Goal: Check status

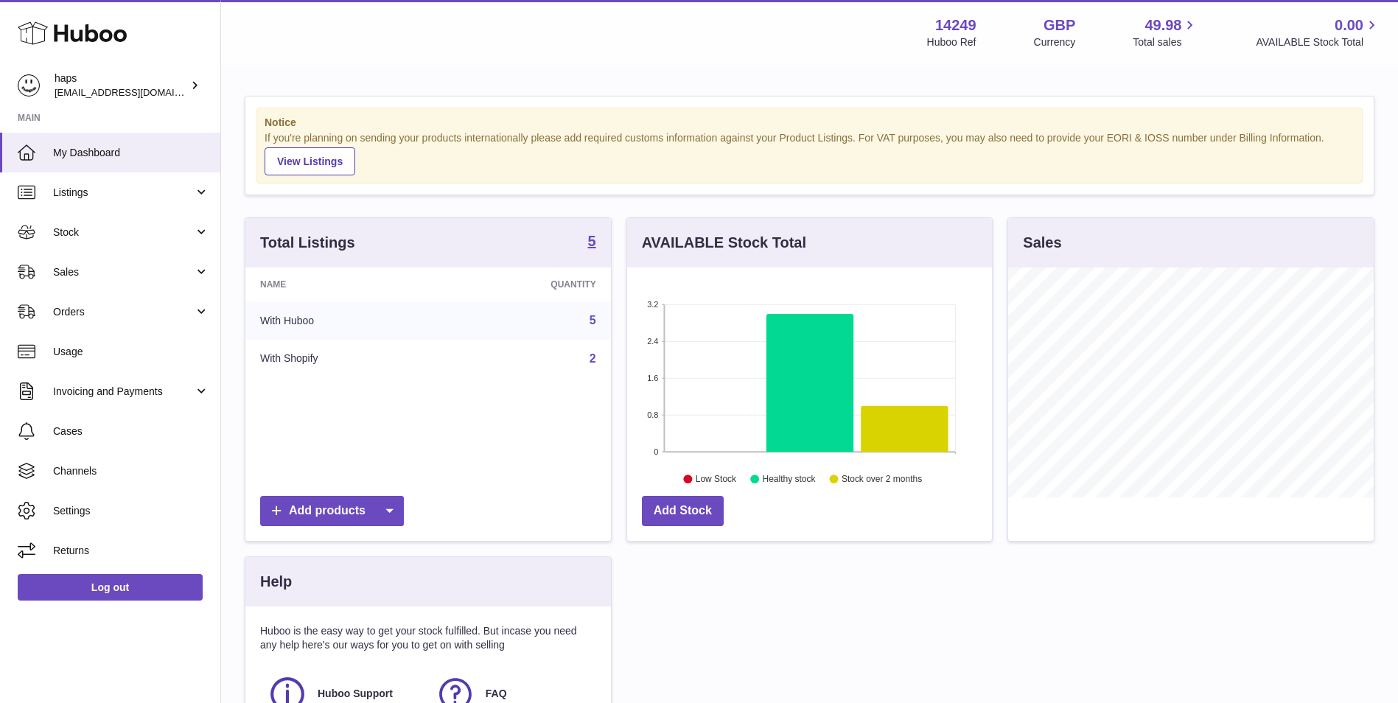
scroll to position [230, 365]
click at [111, 269] on span "Sales" at bounding box center [123, 272] width 141 height 14
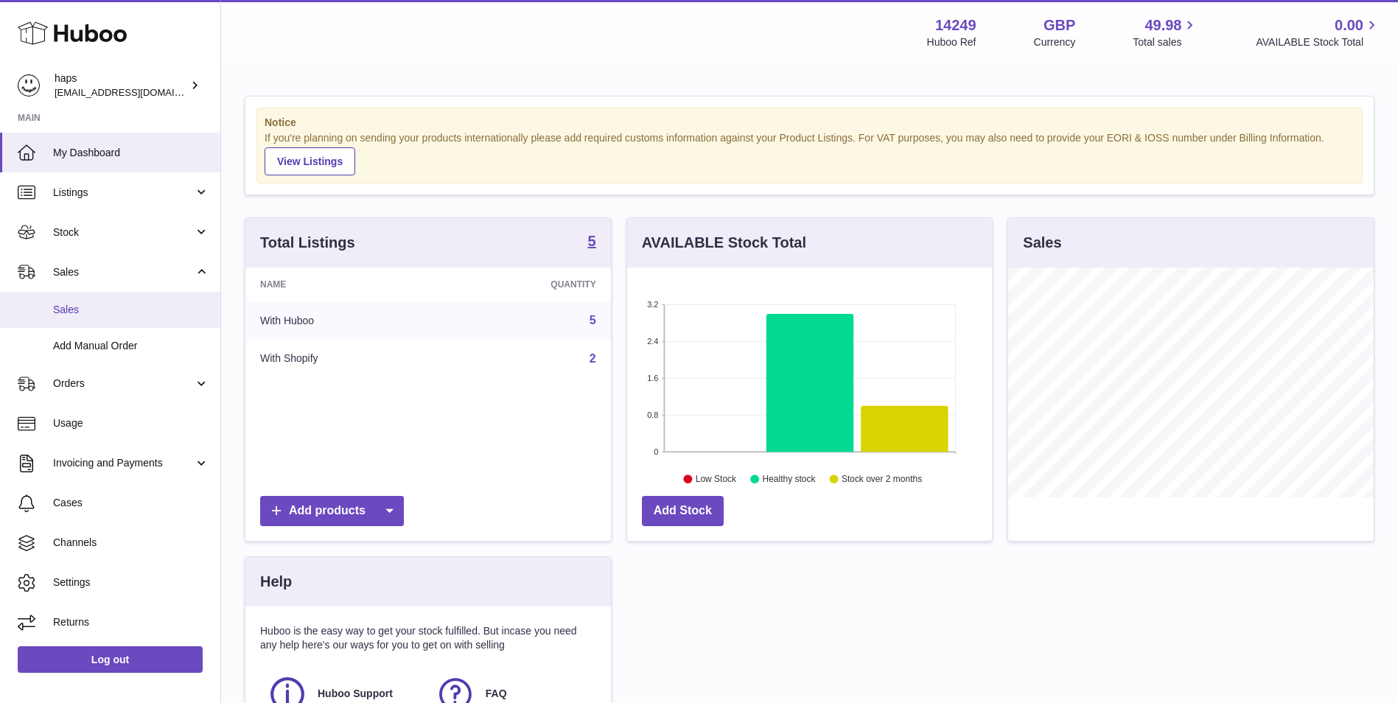
click at [111, 304] on span "Sales" at bounding box center [131, 310] width 156 height 14
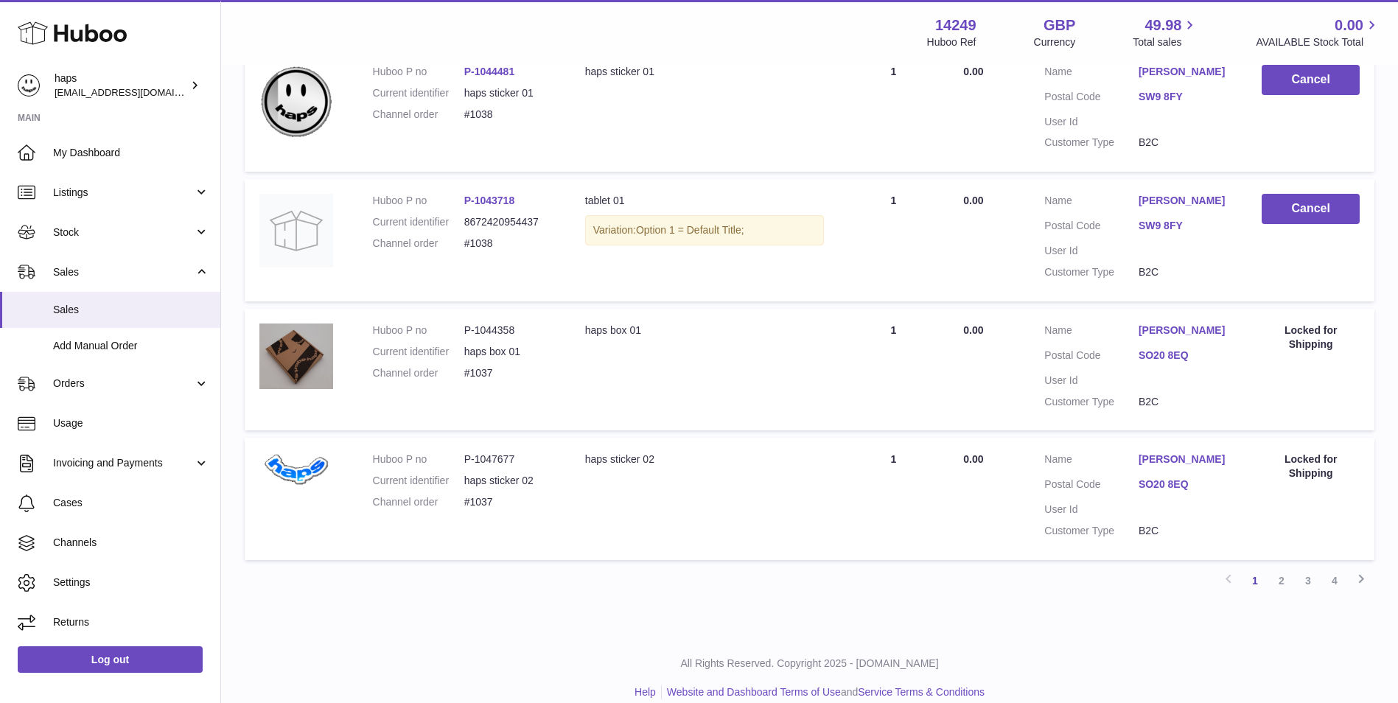
scroll to position [1105, 0]
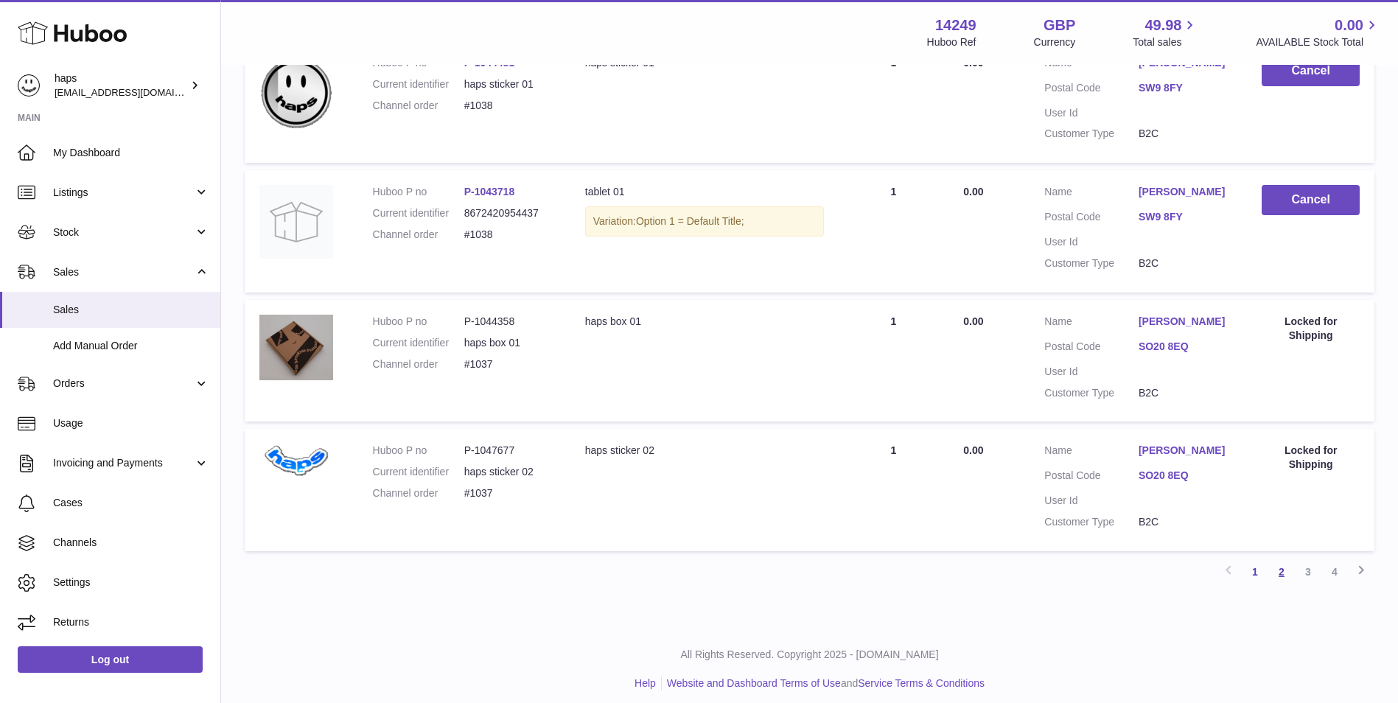
click at [1284, 570] on link "2" at bounding box center [1281, 571] width 27 height 27
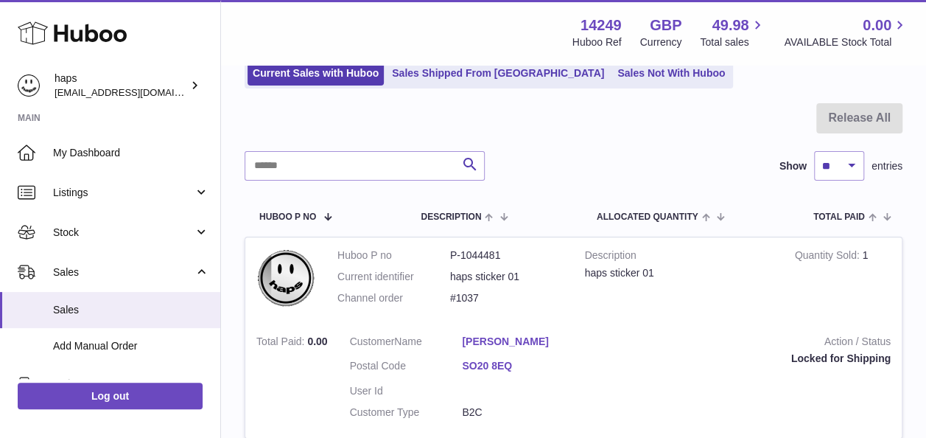
scroll to position [102, 0]
